Goal: Task Accomplishment & Management: Use online tool/utility

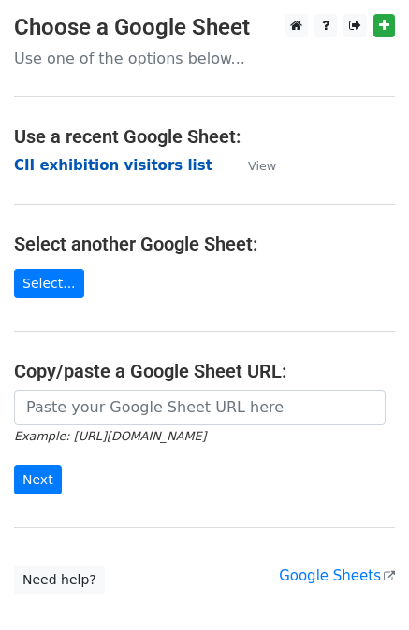
click at [105, 158] on strong "CII exhibition visitors list" at bounding box center [113, 165] width 198 height 17
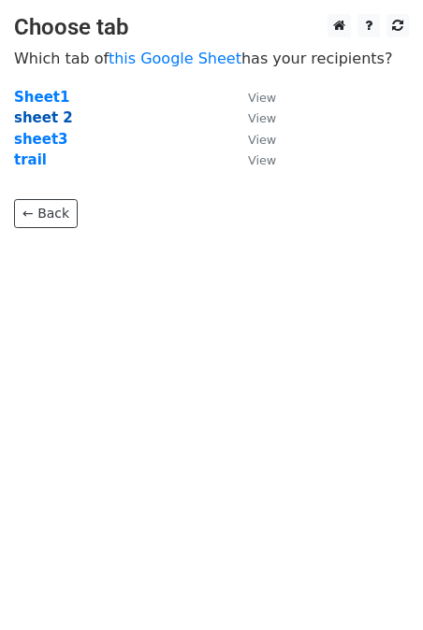
click at [41, 116] on strong "sheet 2" at bounding box center [43, 117] width 59 height 17
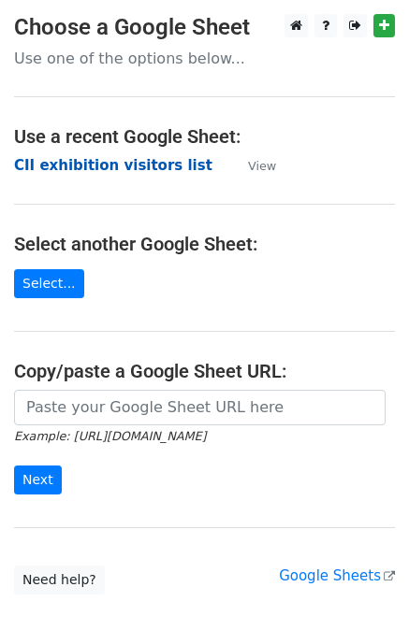
click at [70, 157] on strong "CII exhibition visitors list" at bounding box center [113, 165] width 198 height 17
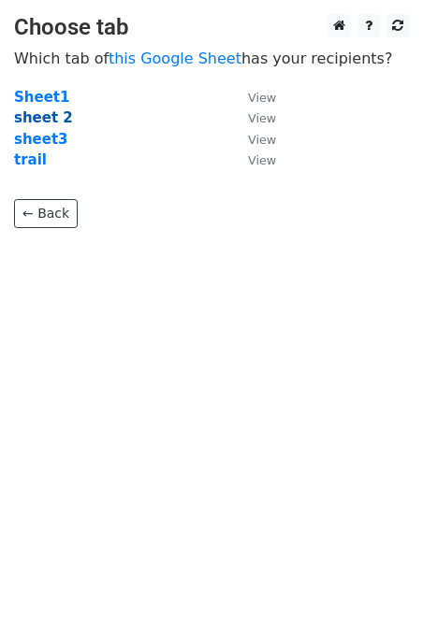
click at [40, 111] on strong "sheet 2" at bounding box center [43, 117] width 59 height 17
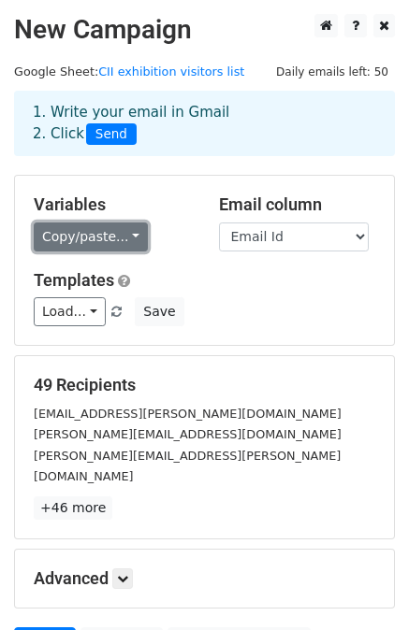
click at [64, 231] on link "Copy/paste..." at bounding box center [91, 237] width 114 height 29
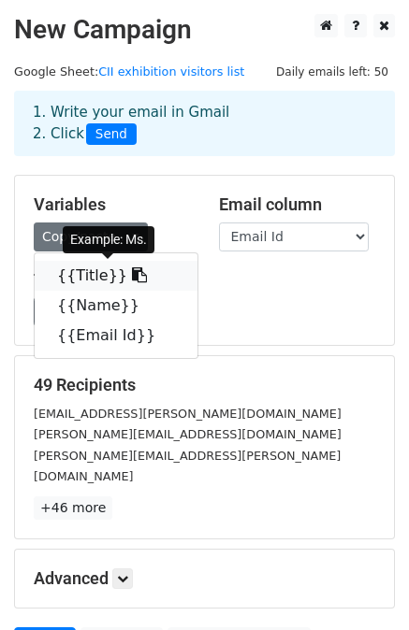
click at [62, 281] on link "{{Title}}" at bounding box center [116, 276] width 163 height 30
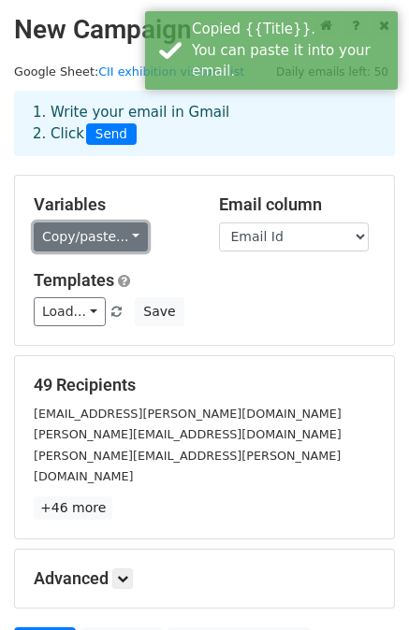
click at [57, 228] on link "Copy/paste..." at bounding box center [91, 237] width 114 height 29
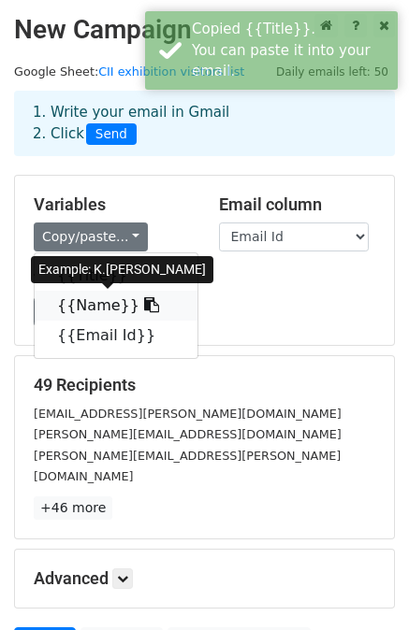
click at [65, 304] on link "{{Name}}" at bounding box center [116, 306] width 163 height 30
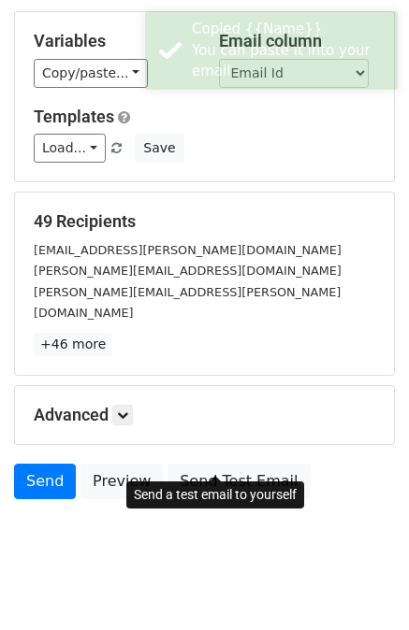
scroll to position [168, 0]
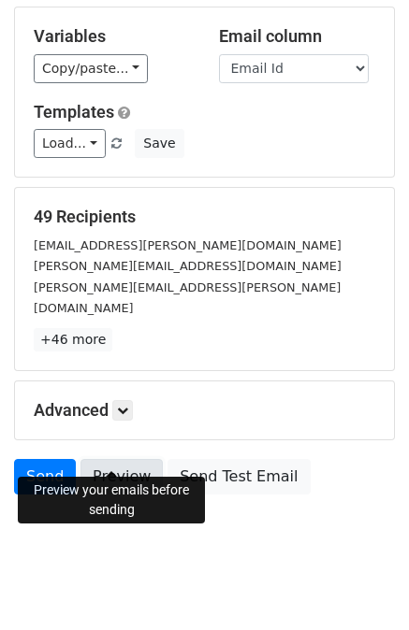
click at [117, 459] on link "Preview" at bounding box center [121, 477] width 82 height 36
click at [96, 459] on link "Preview" at bounding box center [121, 477] width 82 height 36
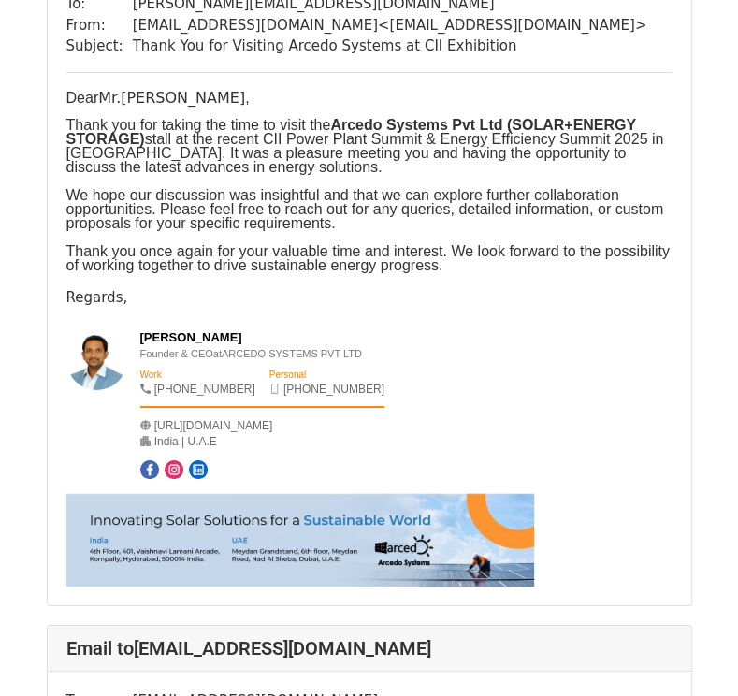
scroll to position [7200, 0]
